Goal: Navigation & Orientation: Find specific page/section

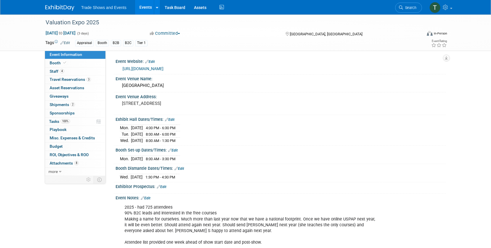
click at [404, 8] on span "Search" at bounding box center [409, 8] width 13 height 4
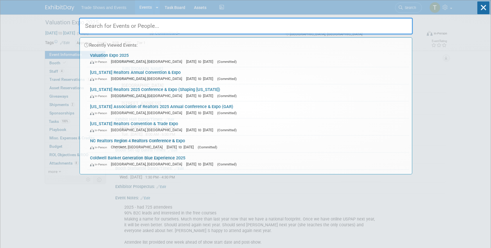
type input "r"
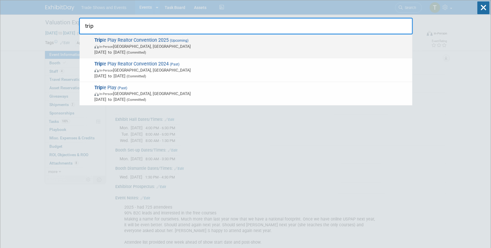
type input "trip"
click at [176, 41] on span "(Upcoming)" at bounding box center [179, 41] width 20 height 4
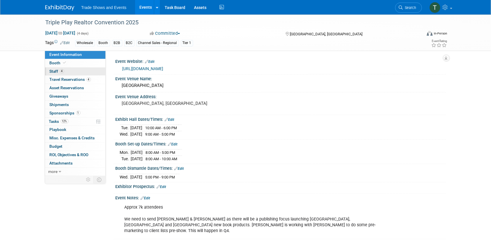
click at [61, 71] on span "4" at bounding box center [62, 71] width 4 height 4
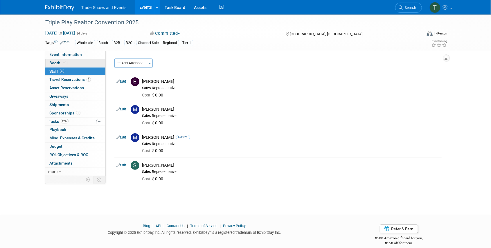
click at [56, 63] on span "Booth" at bounding box center [59, 63] width 18 height 5
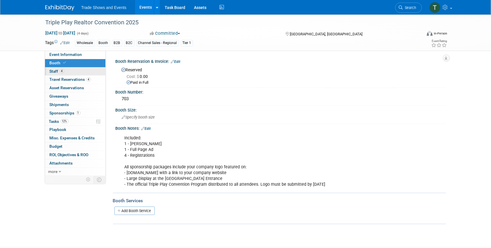
click at [74, 72] on link "4 Staff 4" at bounding box center [75, 72] width 60 height 8
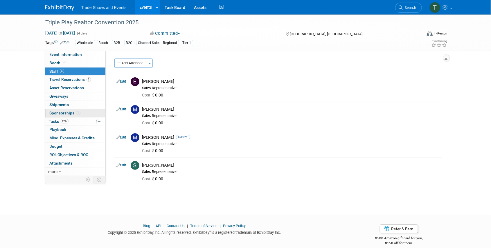
click at [68, 112] on span "Sponsorships 1" at bounding box center [65, 113] width 31 height 5
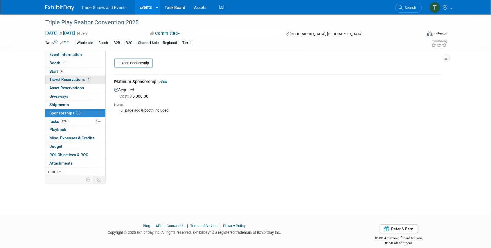
click at [75, 82] on span "Travel Reservations 4" at bounding box center [70, 79] width 41 height 5
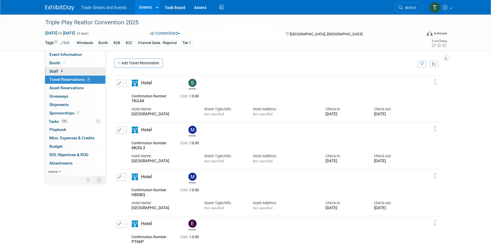
click at [54, 68] on link "4 Staff 4" at bounding box center [75, 72] width 60 height 8
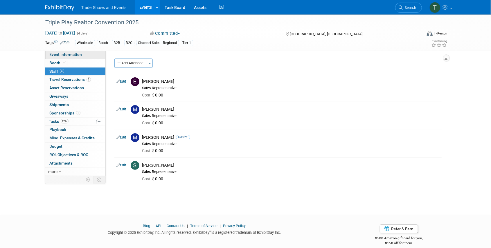
click at [58, 55] on span "Event Information" at bounding box center [66, 54] width 32 height 5
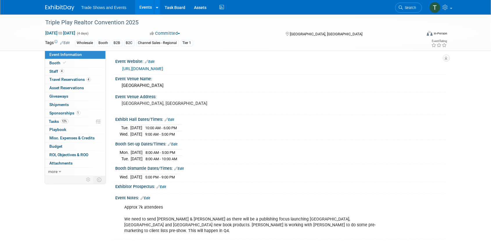
click at [159, 68] on link "https://www.realtorstripleplay.com/" at bounding box center [142, 68] width 41 height 5
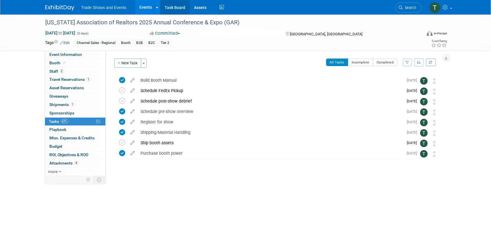
click at [178, 8] on link "Task Board" at bounding box center [174, 7] width 29 height 15
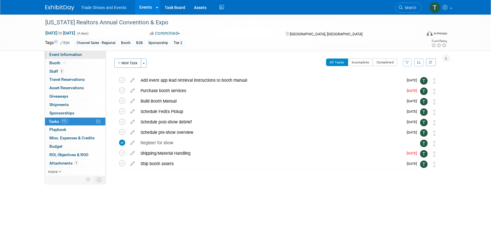
click at [67, 55] on span "Event Information" at bounding box center [66, 54] width 32 height 5
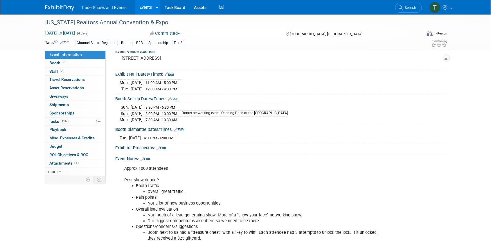
scroll to position [59, 0]
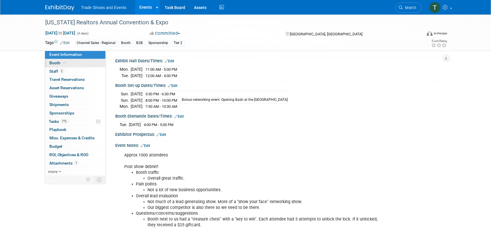
click at [59, 63] on span "Booth" at bounding box center [59, 63] width 18 height 5
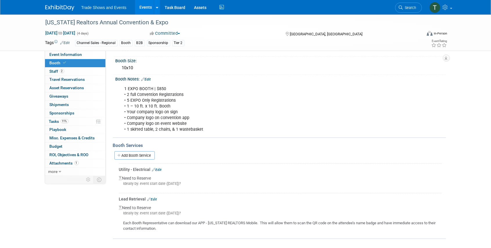
scroll to position [46, 0]
click at [56, 70] on span "Staff 2" at bounding box center [57, 71] width 15 height 5
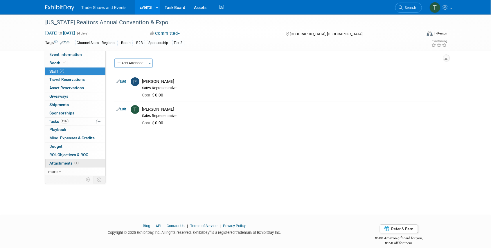
click at [69, 161] on span "Attachments 1" at bounding box center [64, 163] width 29 height 5
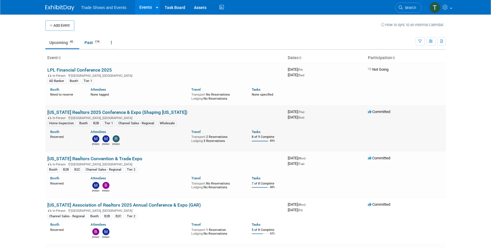
click at [107, 111] on link "[US_STATE] Realtors 2025 Conference & Expo (Shaping [US_STATE])" at bounding box center [118, 113] width 140 height 6
